Goal: Transaction & Acquisition: Download file/media

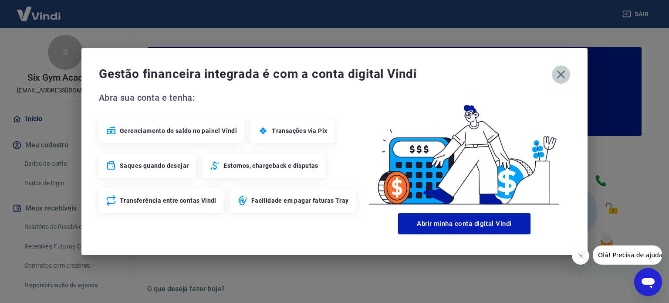
click at [565, 72] on icon "button" at bounding box center [561, 74] width 14 height 14
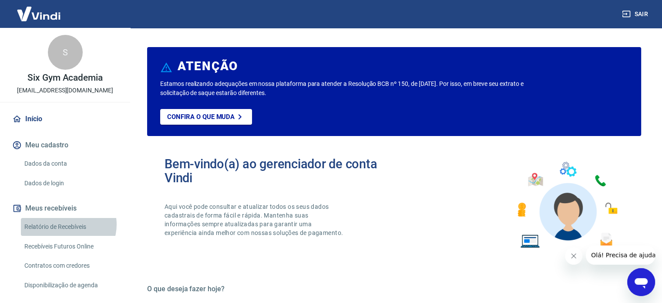
click at [68, 224] on link "Relatório de Recebíveis" at bounding box center [70, 227] width 99 height 18
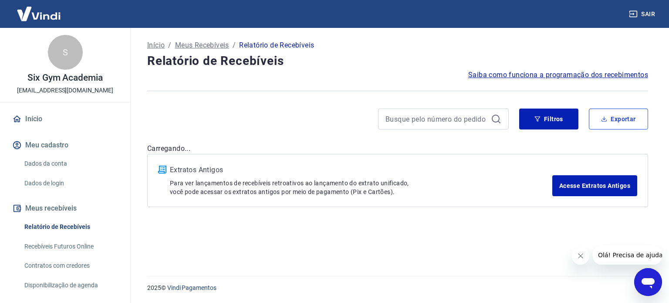
click at [610, 114] on button "Exportar" at bounding box center [618, 118] width 59 height 21
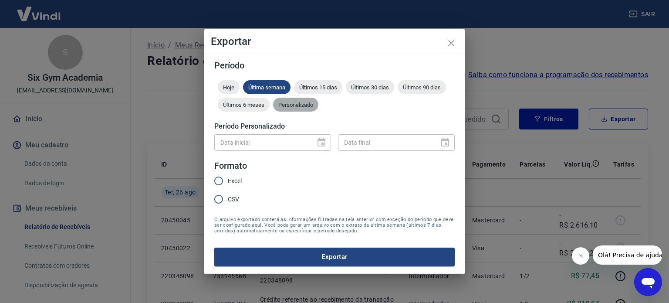
click at [292, 102] on span "Personalizado" at bounding box center [295, 104] width 45 height 7
click at [322, 139] on icon "Choose date" at bounding box center [321, 142] width 8 height 9
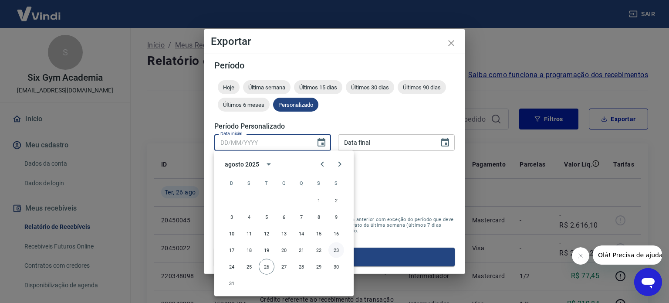
click at [333, 249] on button "23" at bounding box center [336, 250] width 16 height 16
type input "[DATE]"
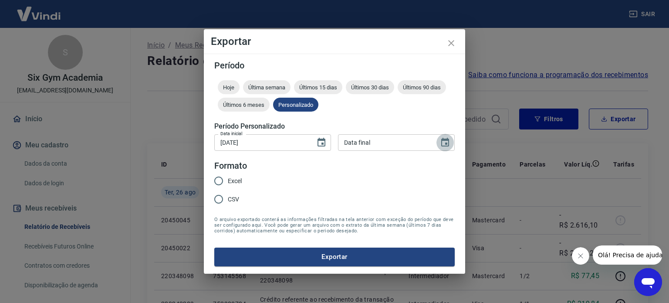
click at [443, 143] on icon "Choose date" at bounding box center [445, 142] width 10 height 10
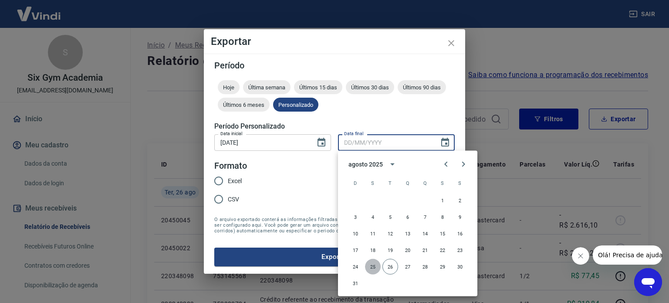
click at [373, 265] on button "25" at bounding box center [373, 267] width 16 height 16
type input "[DATE]"
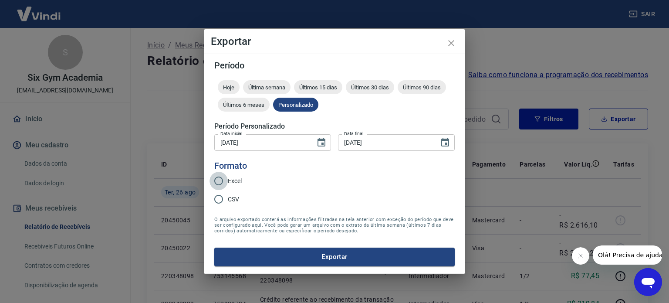
click at [220, 182] on input "Excel" at bounding box center [218, 181] width 18 height 18
radio input "true"
click at [306, 251] on button "Exportar" at bounding box center [334, 256] width 240 height 18
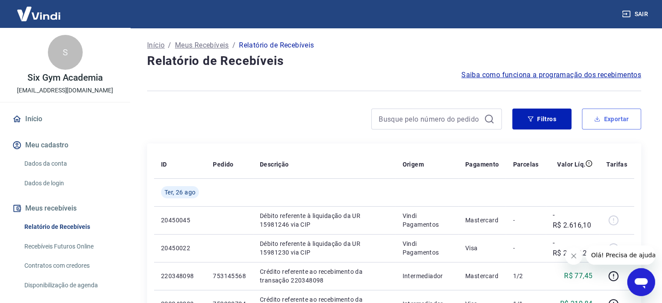
click at [624, 120] on button "Exportar" at bounding box center [611, 118] width 59 height 21
